Goal: Task Accomplishment & Management: Use online tool/utility

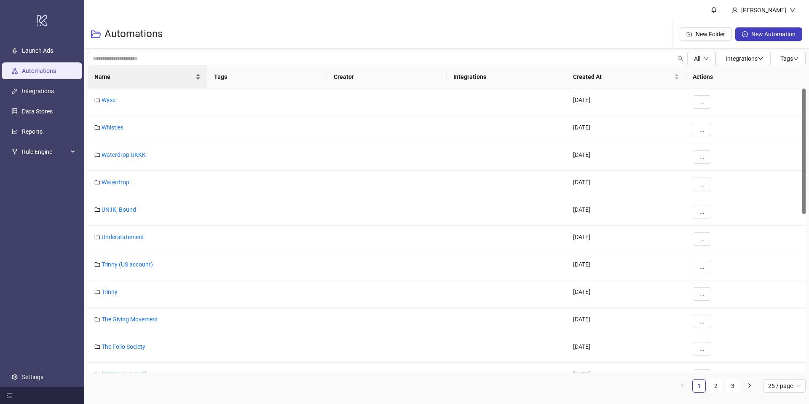
click at [136, 74] on span "Name" at bounding box center [143, 76] width 99 height 9
click at [111, 180] on link "ALIGNE" at bounding box center [112, 182] width 21 height 7
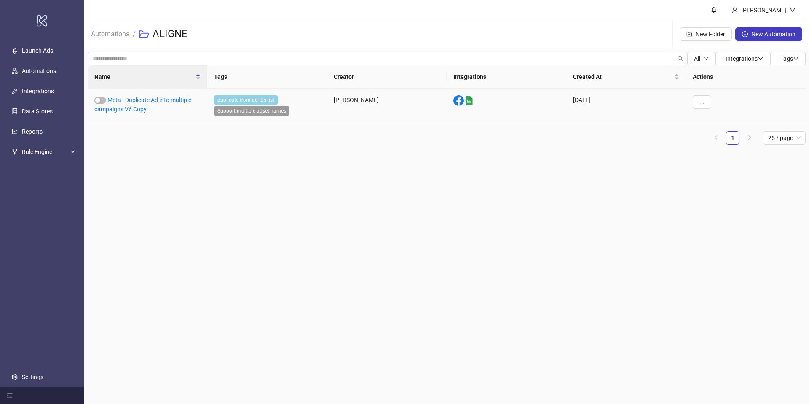
click at [124, 113] on div "Meta - Duplicate Ad into multiple campaigns V6 Copy" at bounding box center [148, 107] width 120 height 36
click at [124, 108] on link "Meta - Duplicate Ad into multiple campaigns V6 Copy" at bounding box center [142, 105] width 97 height 16
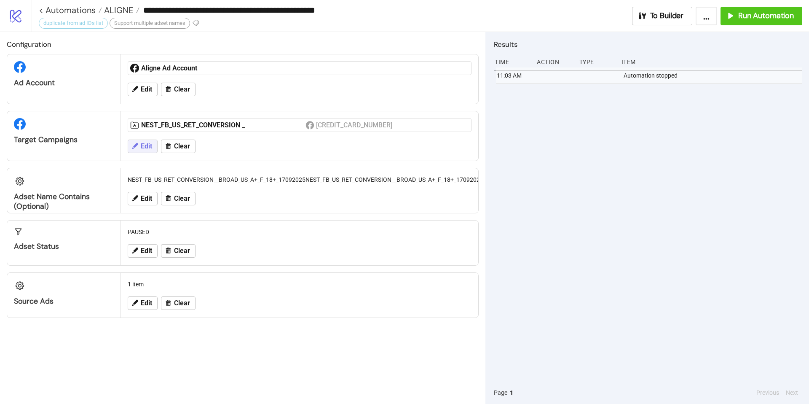
click at [151, 145] on span "Edit" at bounding box center [146, 146] width 11 height 8
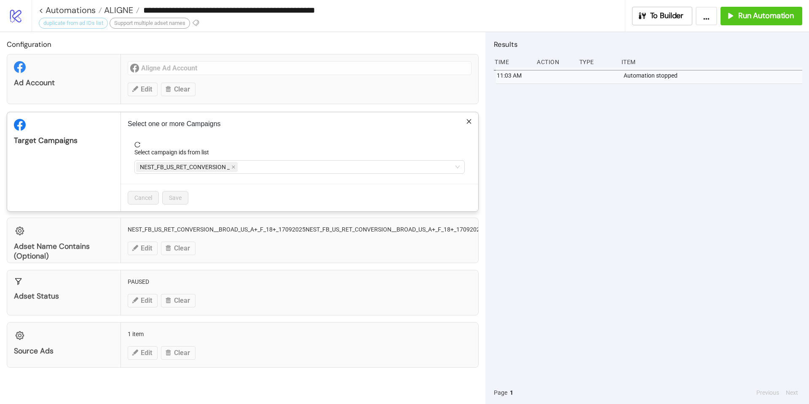
click at [468, 121] on icon "close" at bounding box center [469, 121] width 5 height 5
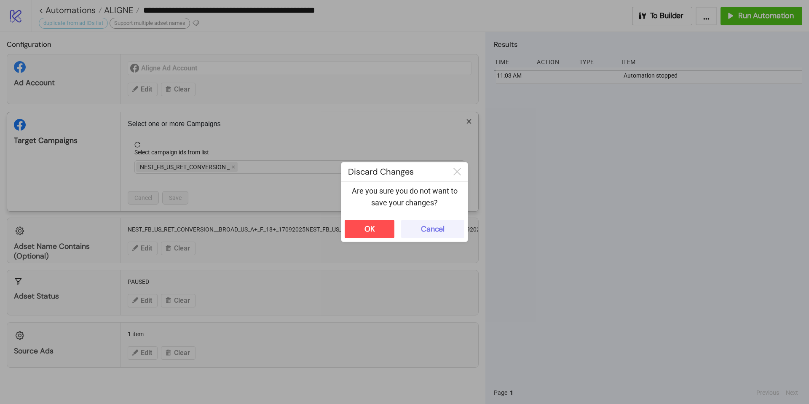
click at [433, 237] on button "Cancel" at bounding box center [432, 229] width 63 height 19
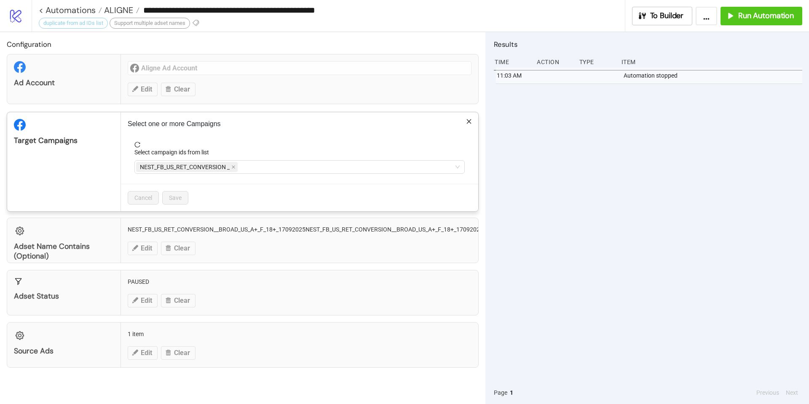
click at [468, 119] on icon "close" at bounding box center [469, 121] width 6 height 6
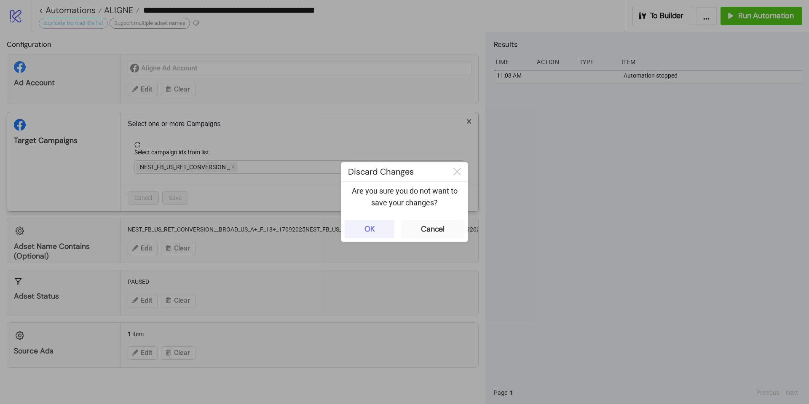
click at [361, 229] on button "OK" at bounding box center [370, 229] width 50 height 19
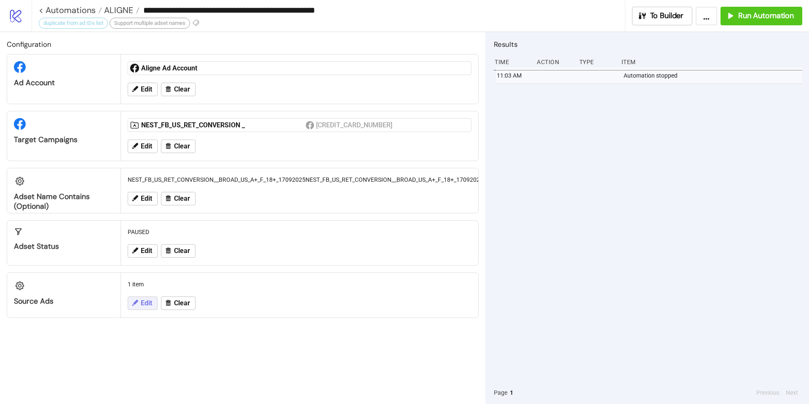
click at [140, 305] on button "Edit" at bounding box center [143, 302] width 30 height 13
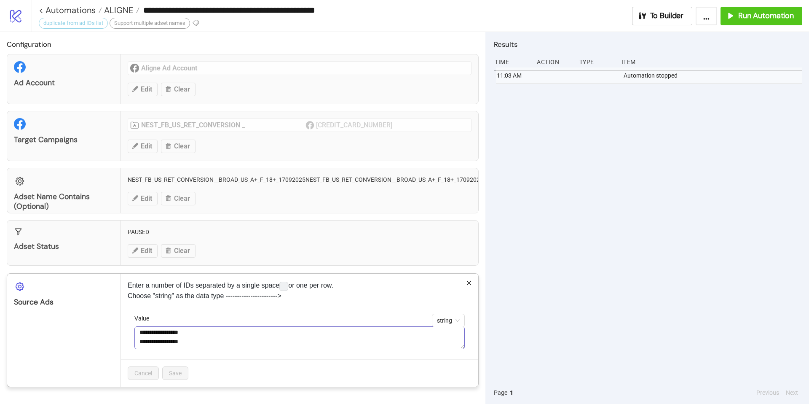
scroll to position [1, 0]
click at [209, 308] on div "**********" at bounding box center [300, 330] width 358 height 113
click at [470, 277] on div "**********" at bounding box center [300, 330] width 358 height 113
click at [470, 279] on div "**********" at bounding box center [300, 330] width 358 height 113
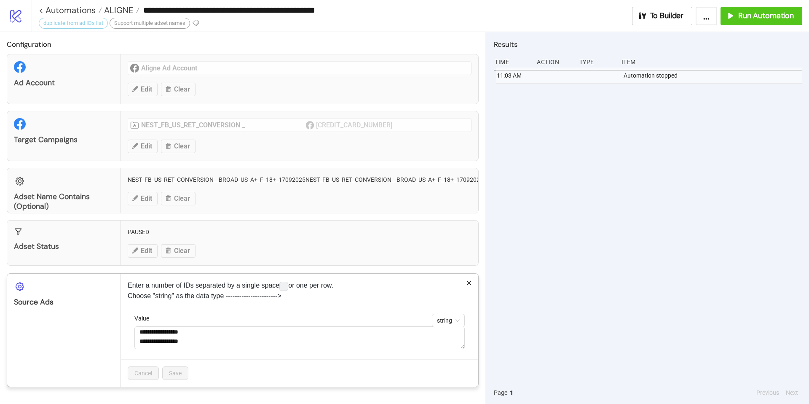
click at [470, 283] on icon "close" at bounding box center [469, 283] width 6 height 6
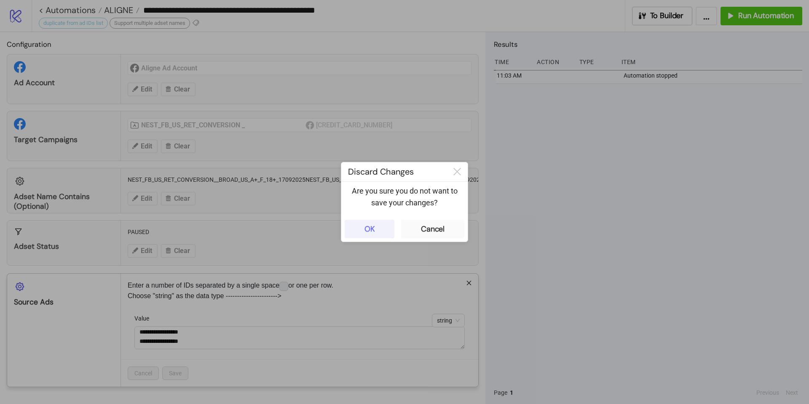
click at [382, 225] on button "OK" at bounding box center [370, 229] width 50 height 19
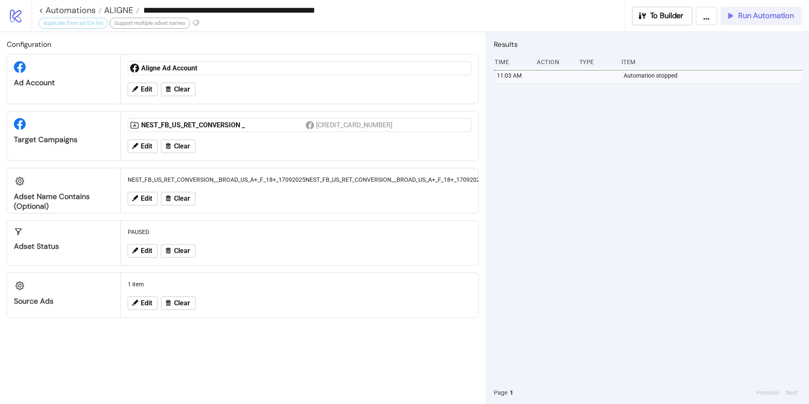
click at [744, 19] on span "Run Automation" at bounding box center [767, 16] width 56 height 10
